Goal: Check status: Check status

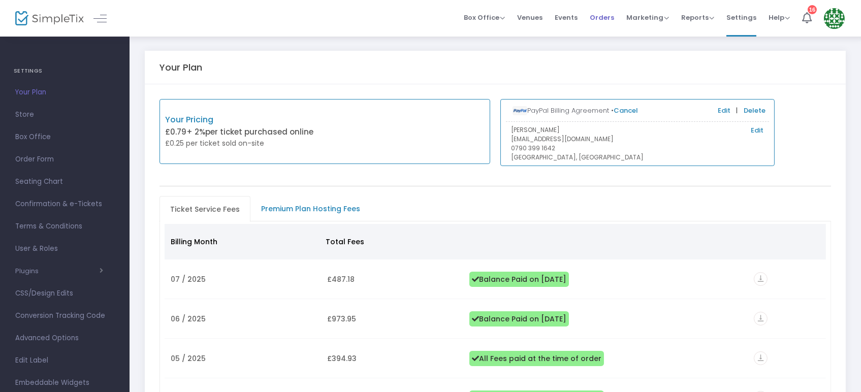
click at [605, 20] on span "Orders" at bounding box center [602, 18] width 24 height 26
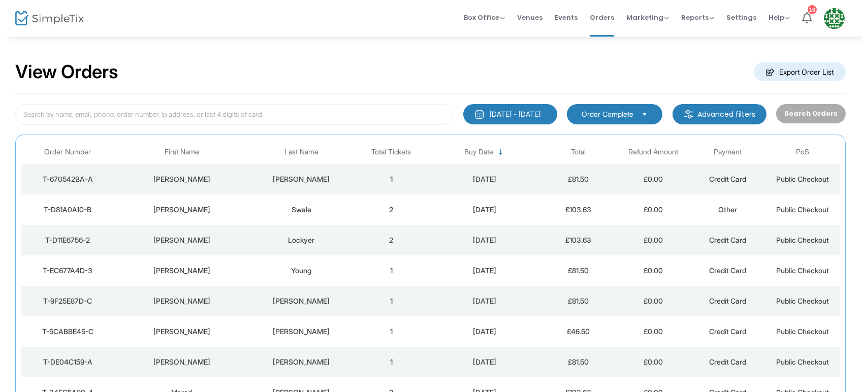
click at [536, 111] on div "01/01/2025 - 17/08/2025" at bounding box center [515, 114] width 51 height 10
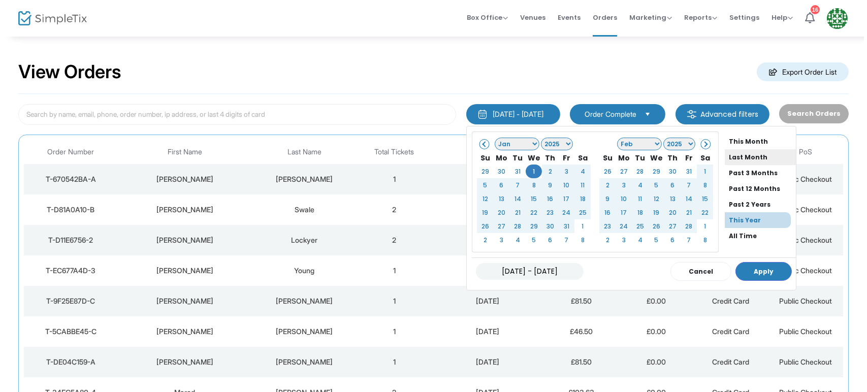
scroll to position [73, 0]
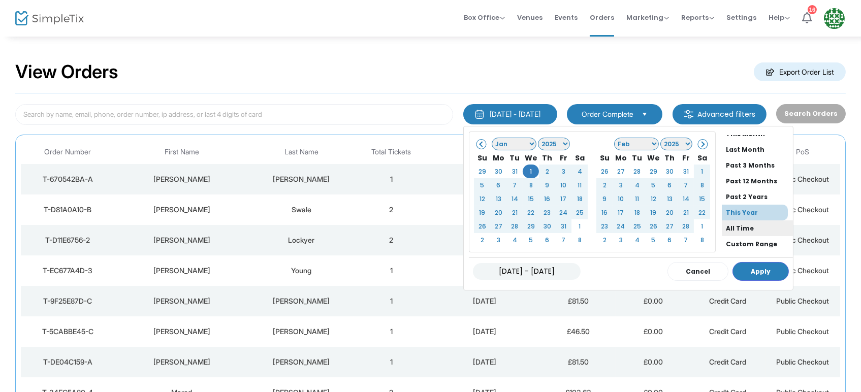
click at [724, 223] on li "All Time" at bounding box center [757, 228] width 71 height 16
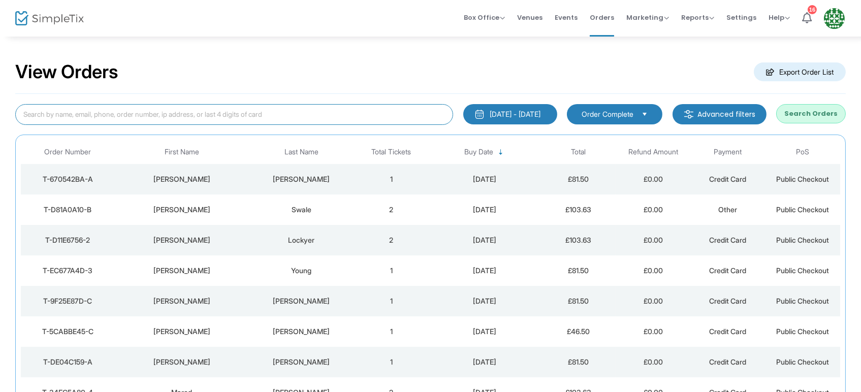
click at [121, 113] on input at bounding box center [234, 114] width 438 height 21
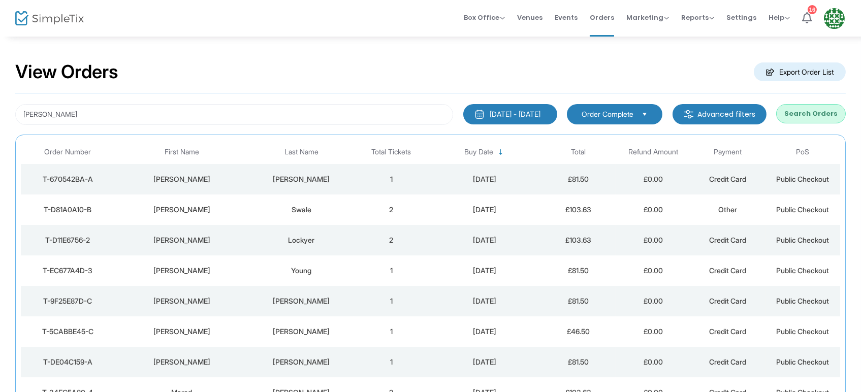
click at [803, 119] on button "Search Orders" at bounding box center [811, 113] width 70 height 19
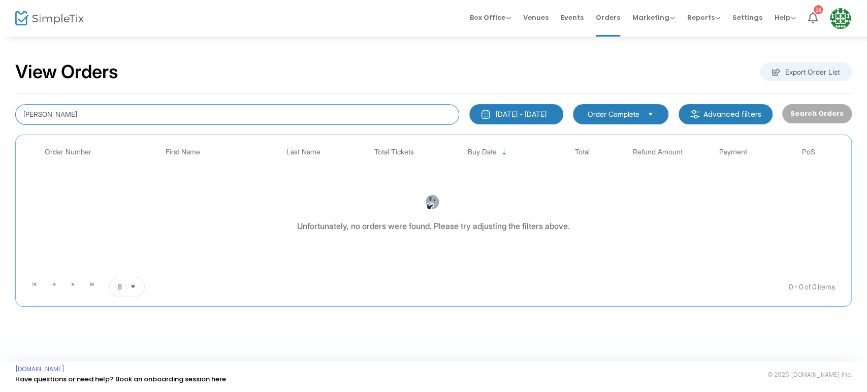
drag, startPoint x: 93, startPoint y: 113, endPoint x: 0, endPoint y: 113, distance: 93.0
click at [0, 113] on div "View Orders Export Order List Susan Pocock 01/01/2000 - 17/08/2025 Last 30 Days…" at bounding box center [433, 189] width 867 height 307
type input "susan."
